Goal: Download file/media

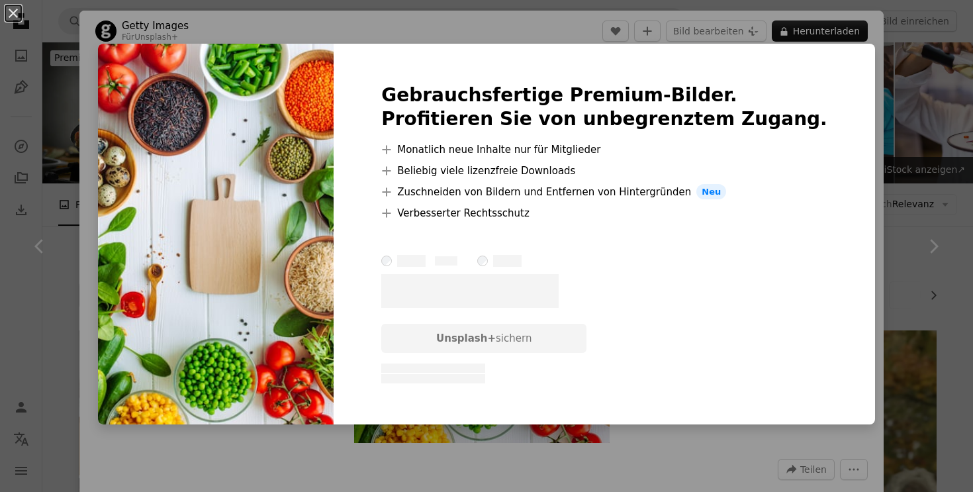
scroll to position [1903, 0]
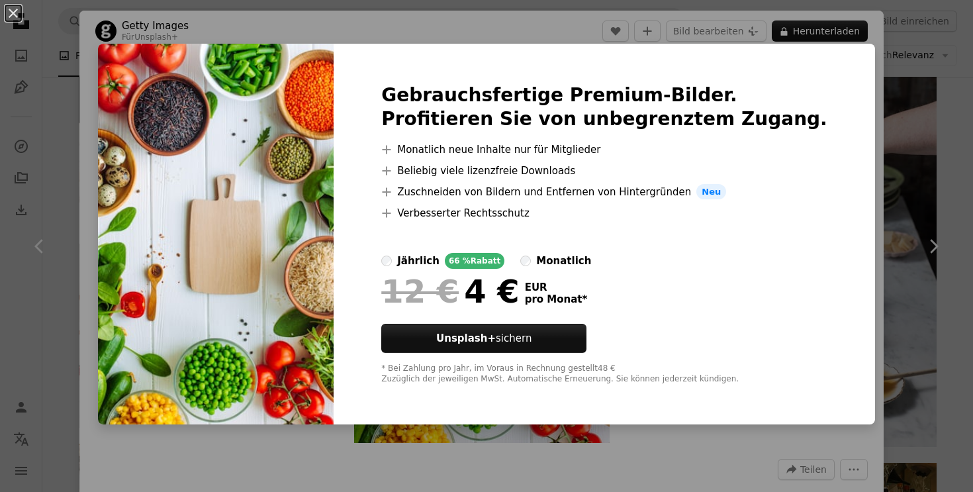
click at [844, 162] on div "An X shape Gebrauchsfertige Premium-Bilder. Profitieren Sie von unbegrenztem Zu…" at bounding box center [486, 246] width 973 height 492
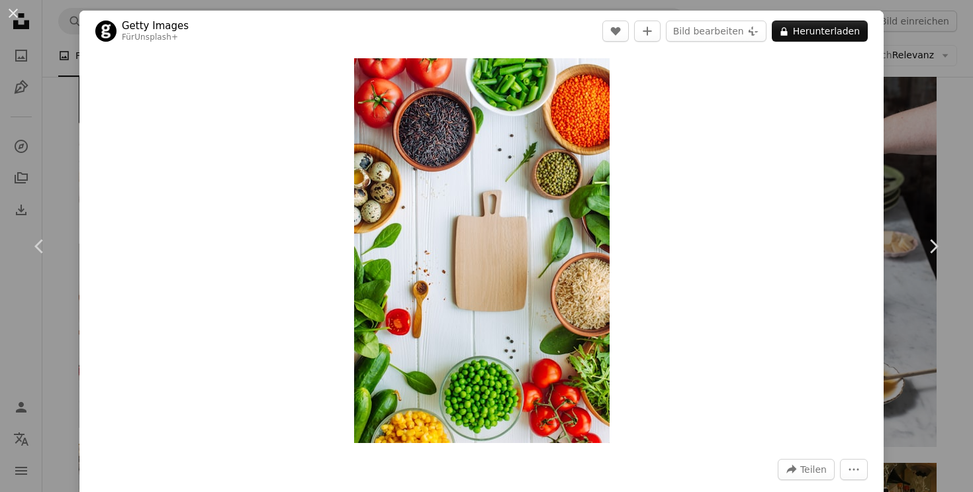
click at [12, 12] on button "An X shape" at bounding box center [13, 13] width 16 height 16
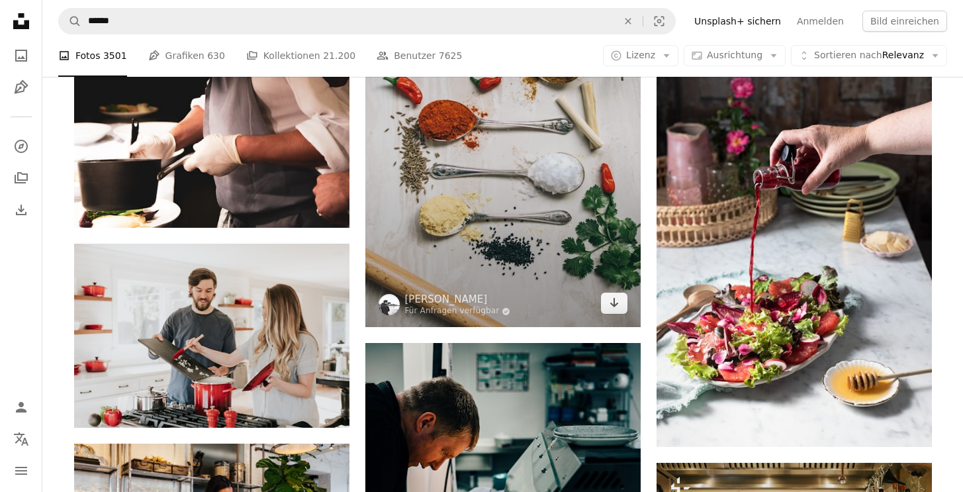
click at [532, 211] on img at bounding box center [503, 120] width 275 height 413
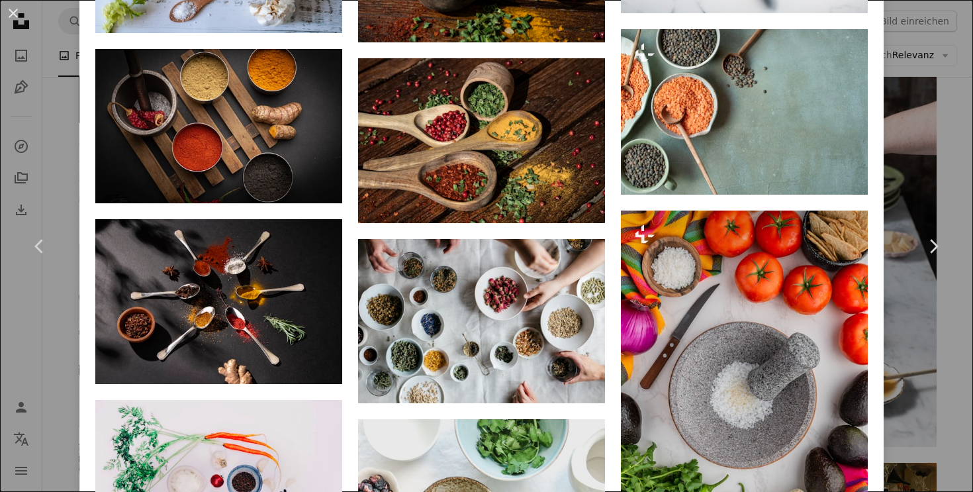
scroll to position [1989, 0]
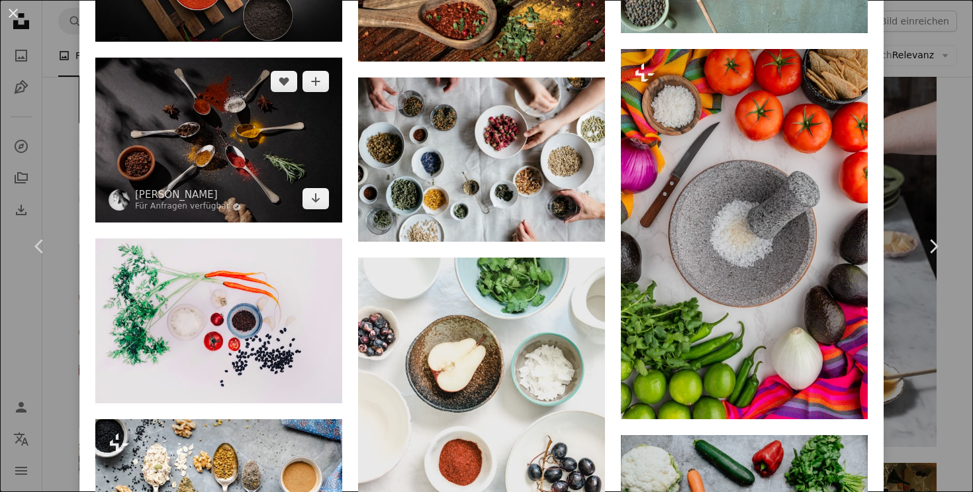
click at [236, 113] on img at bounding box center [218, 140] width 247 height 165
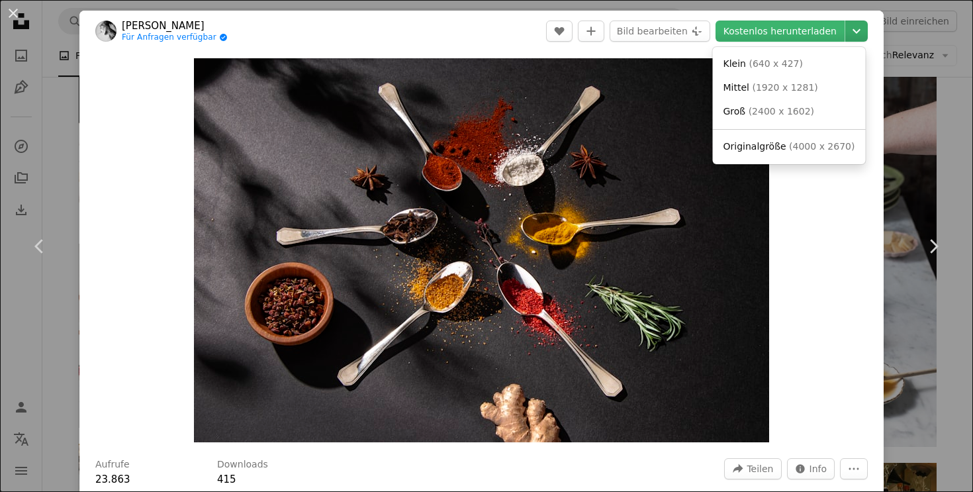
click at [850, 26] on icon "Chevron down" at bounding box center [856, 31] width 21 height 16
click at [805, 84] on span "( 1920 x 1281 )" at bounding box center [785, 87] width 66 height 11
